Goal: Information Seeking & Learning: Learn about a topic

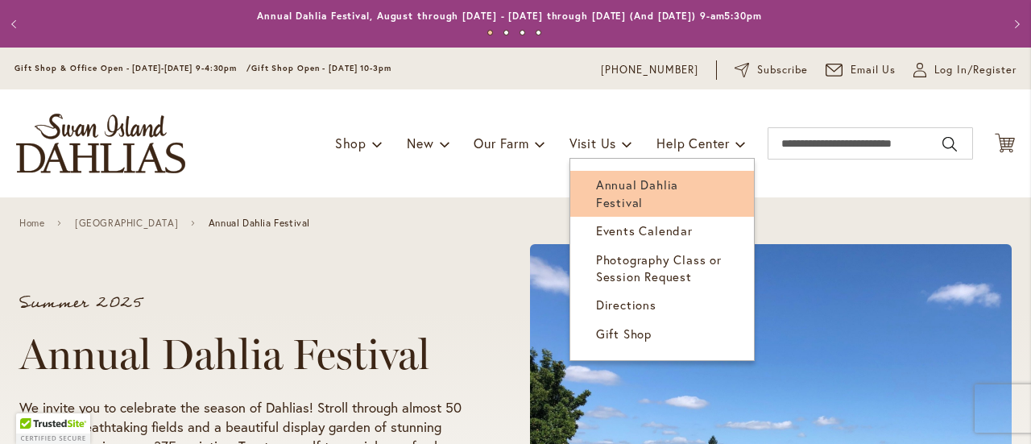
click at [601, 191] on span "Annual Dahlia Festival" at bounding box center [637, 192] width 82 height 33
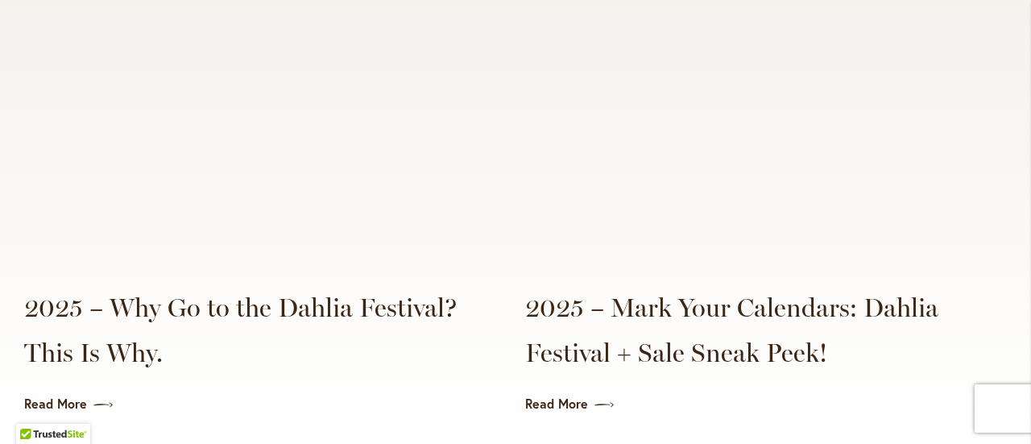
scroll to position [3833, 0]
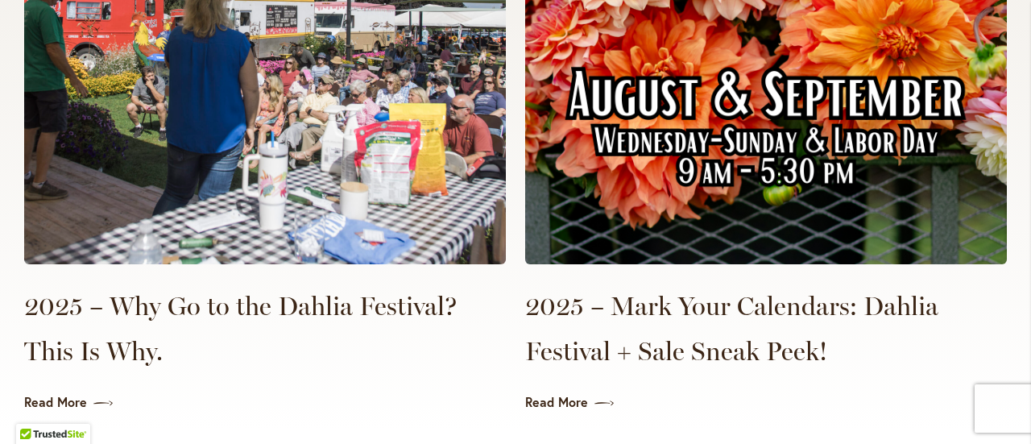
click at [836, 161] on img at bounding box center [766, 22] width 482 height 483
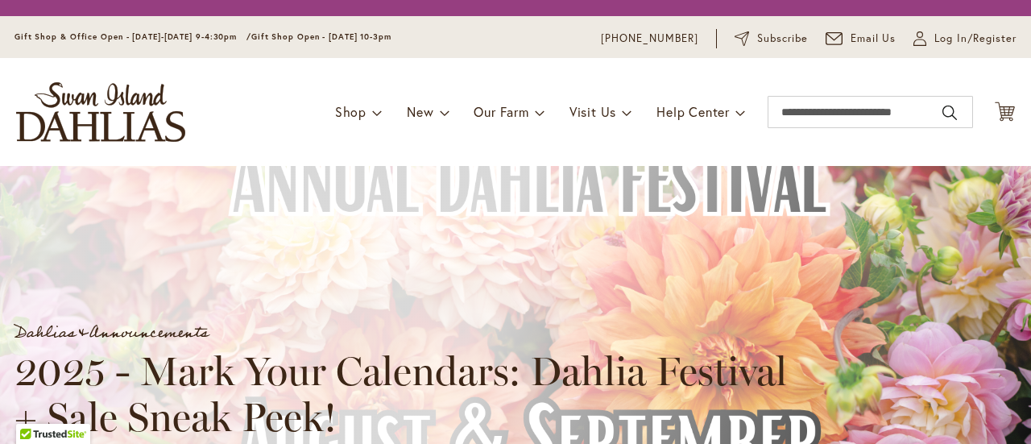
click at [0, 249] on div "Dahlias & Announcements 2025 - Mark Your Calendars: Dahlia Festival + Sale Snea…" at bounding box center [530, 331] width 1060 height 331
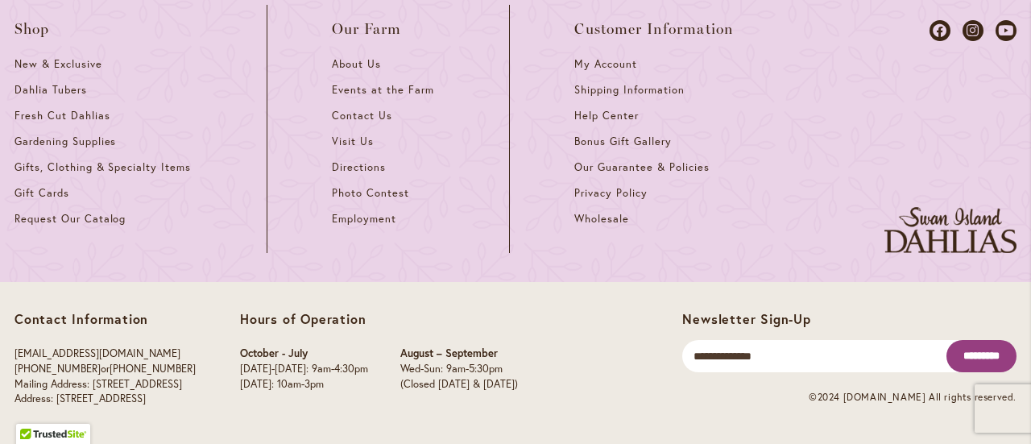
scroll to position [1963, 0]
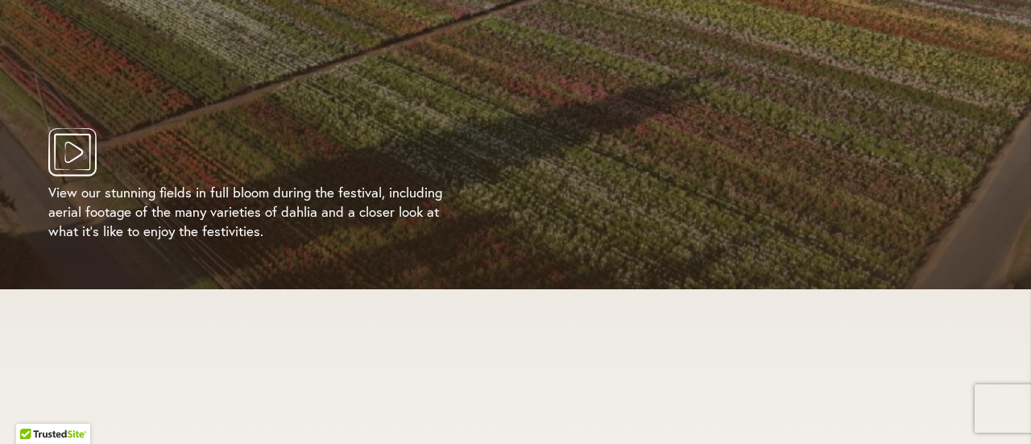
scroll to position [3285, 0]
